Goal: Task Accomplishment & Management: Use online tool/utility

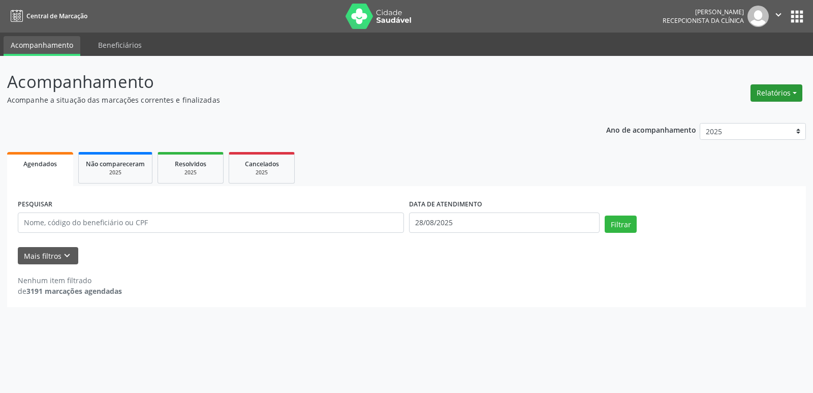
click at [786, 91] on button "Relatórios" at bounding box center [776, 92] width 52 height 17
click at [793, 93] on button "Relatórios" at bounding box center [776, 92] width 52 height 17
click at [782, 93] on button "Relatórios" at bounding box center [776, 92] width 52 height 17
click at [726, 116] on link "Agendamentos" at bounding box center [747, 115] width 109 height 14
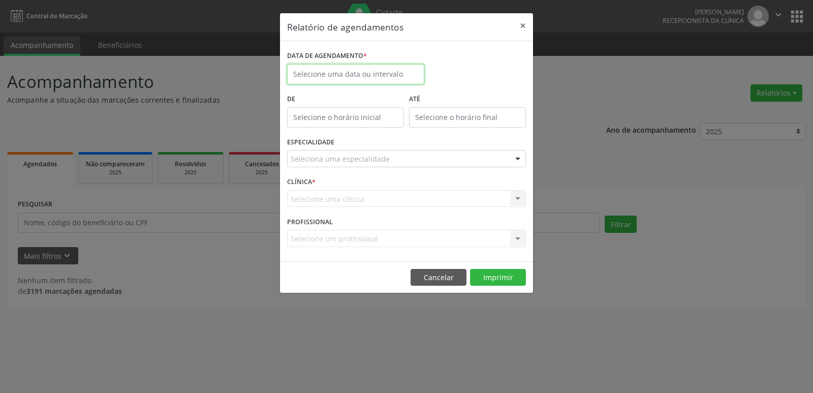
click at [342, 73] on input "text" at bounding box center [355, 74] width 137 height 20
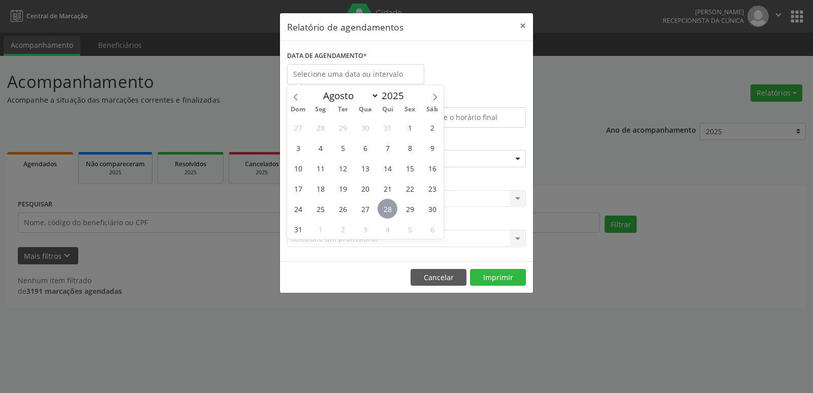
click at [386, 211] on span "28" at bounding box center [387, 209] width 20 height 20
type input "28/08/2025"
click at [386, 210] on span "28" at bounding box center [387, 209] width 20 height 20
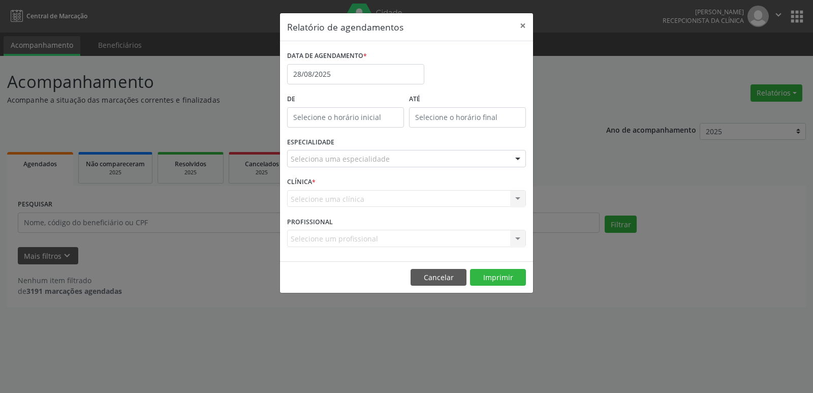
click at [291, 160] on input "text" at bounding box center [291, 163] width 0 height 20
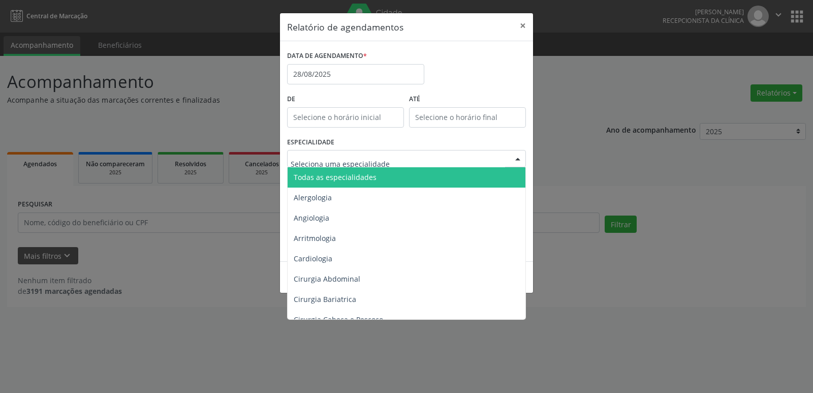
click at [410, 178] on span "Todas as especialidades" at bounding box center [406, 177] width 239 height 20
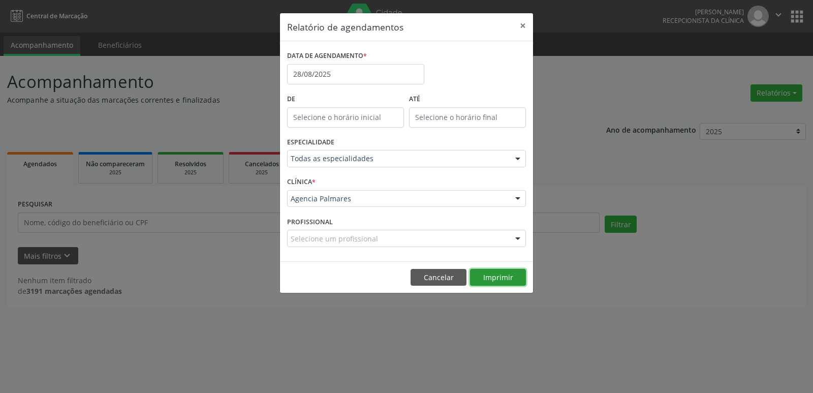
click at [496, 276] on button "Imprimir" at bounding box center [498, 277] width 56 height 17
click at [317, 70] on input "28/08/2025" at bounding box center [355, 74] width 137 height 20
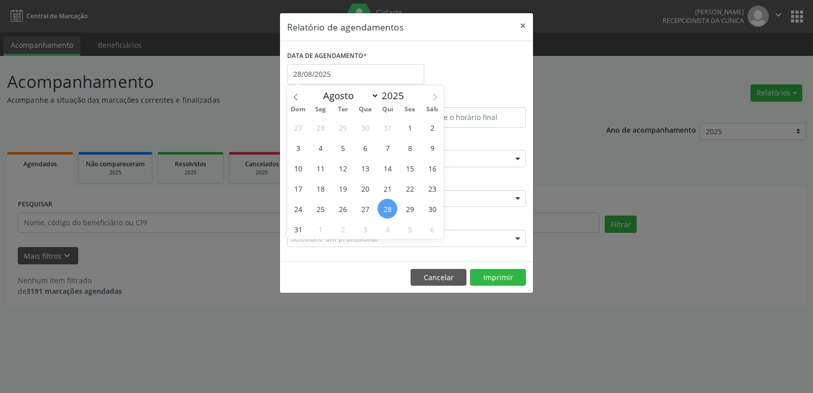
click at [434, 96] on icon at bounding box center [434, 96] width 7 height 7
select select "8"
click at [322, 127] on span "1" at bounding box center [320, 127] width 20 height 20
type input "[DATE]"
click at [315, 127] on span "1" at bounding box center [320, 127] width 20 height 20
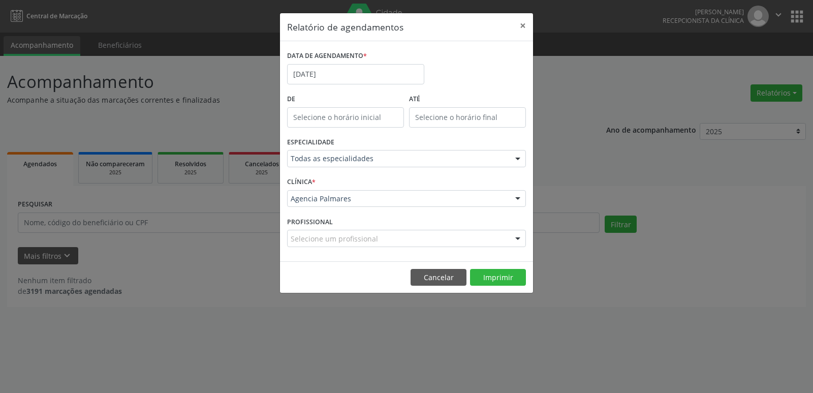
click at [515, 157] on div at bounding box center [517, 158] width 15 height 17
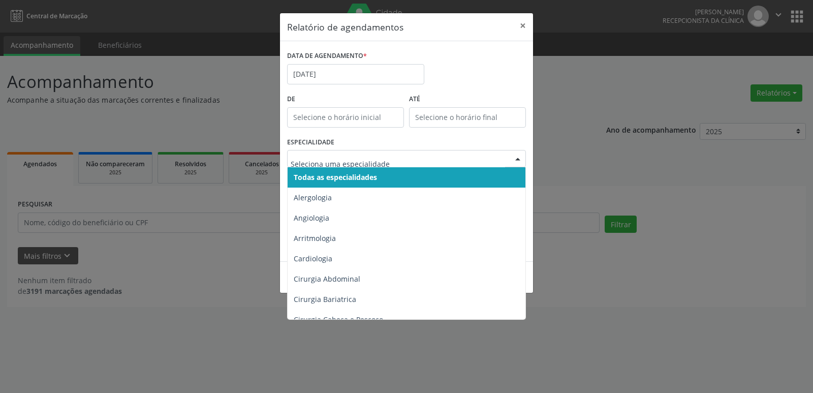
click at [410, 175] on span "Todas as especialidades" at bounding box center [406, 177] width 239 height 20
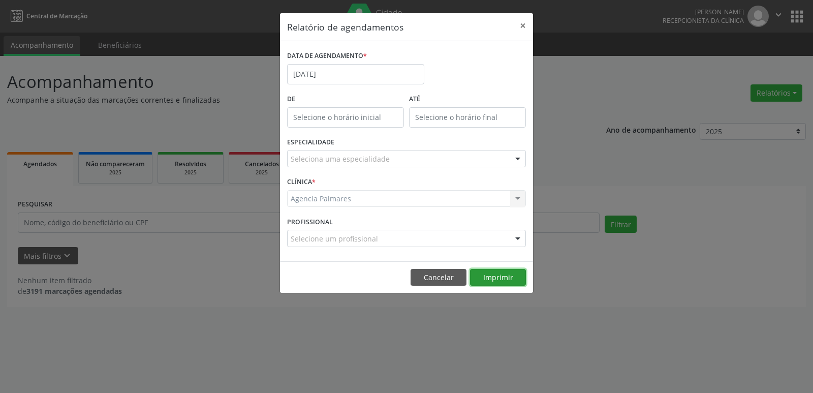
click at [496, 275] on button "Imprimir" at bounding box center [498, 277] width 56 height 17
click at [524, 25] on button "×" at bounding box center [522, 25] width 20 height 25
